Goal: Check status: Check status

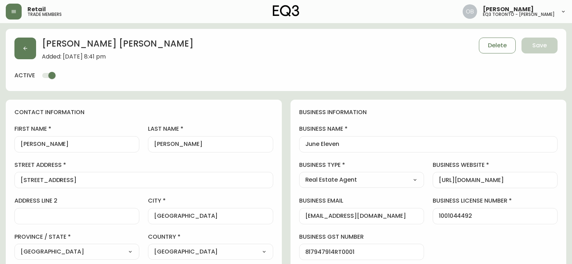
select select "ON"
select select "CA"
select select "CA_EN"
select select "Other"
select select "Real Estate Agent"
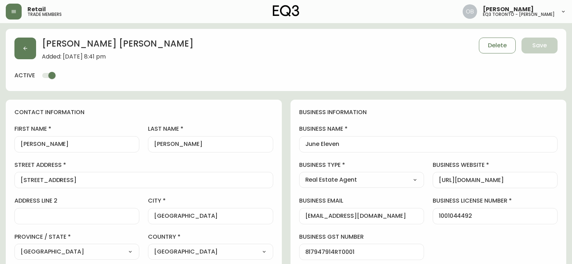
select select "cjw10z96s008u6gs0ccm7hd19"
select select "false"
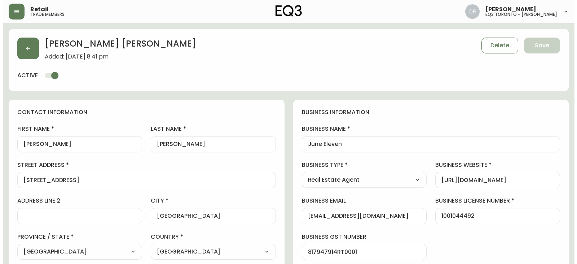
scroll to position [0, 0]
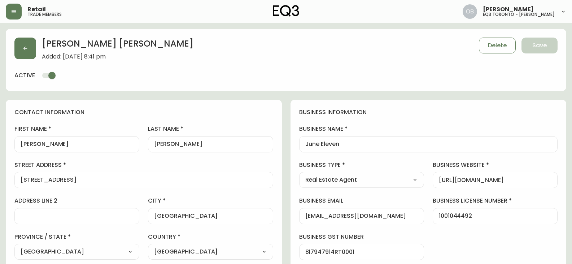
click at [13, 36] on div "[PERSON_NAME] Added: [DATE] 8:41 pm Delete Save active" at bounding box center [286, 60] width 560 height 62
click at [20, 44] on button "button" at bounding box center [25, 49] width 22 height 22
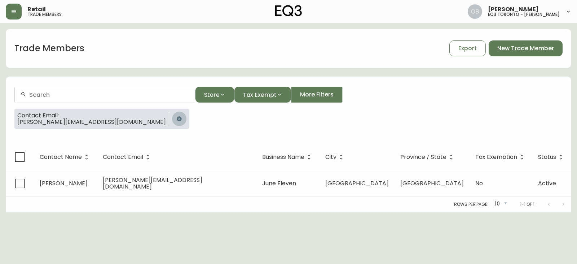
click at [177, 117] on icon "button" at bounding box center [179, 118] width 5 height 5
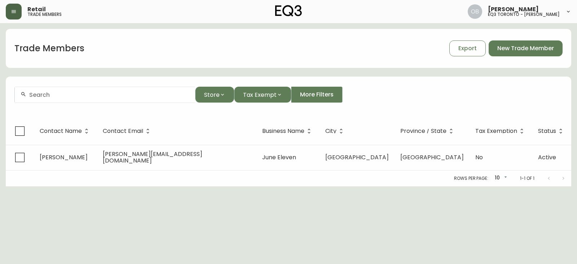
click at [15, 13] on icon "button" at bounding box center [14, 11] width 4 height 3
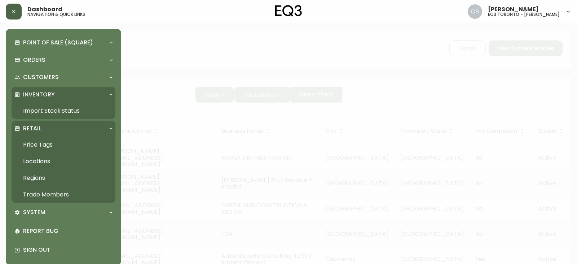
click at [64, 109] on link "Import Stock Status" at bounding box center [64, 110] width 104 height 17
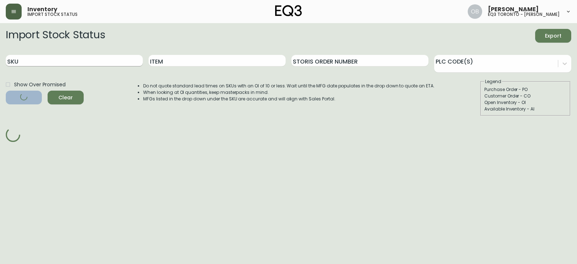
click at [112, 61] on input "SKU" at bounding box center [74, 61] width 137 height 12
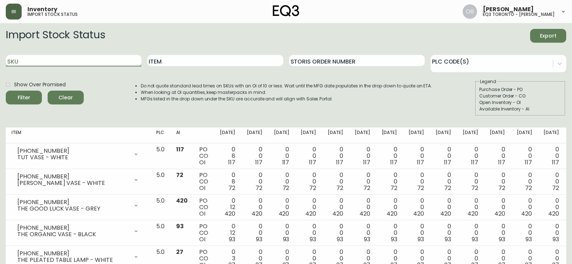
click at [112, 61] on input "SKU" at bounding box center [74, 61] width 136 height 12
paste input "[PHONE_NUMBER]"
type input "[PHONE_NUMBER]"
click at [6, 91] on button "Filter" at bounding box center [24, 98] width 36 height 14
